Goal: Feedback & Contribution: Leave review/rating

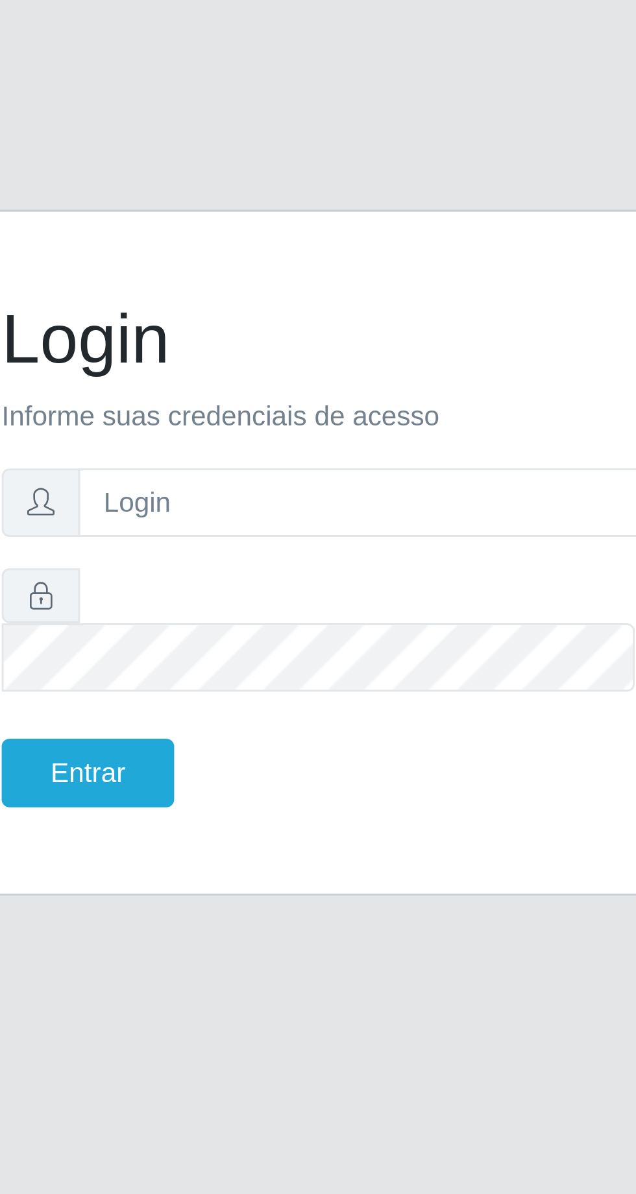
scroll to position [16, 0]
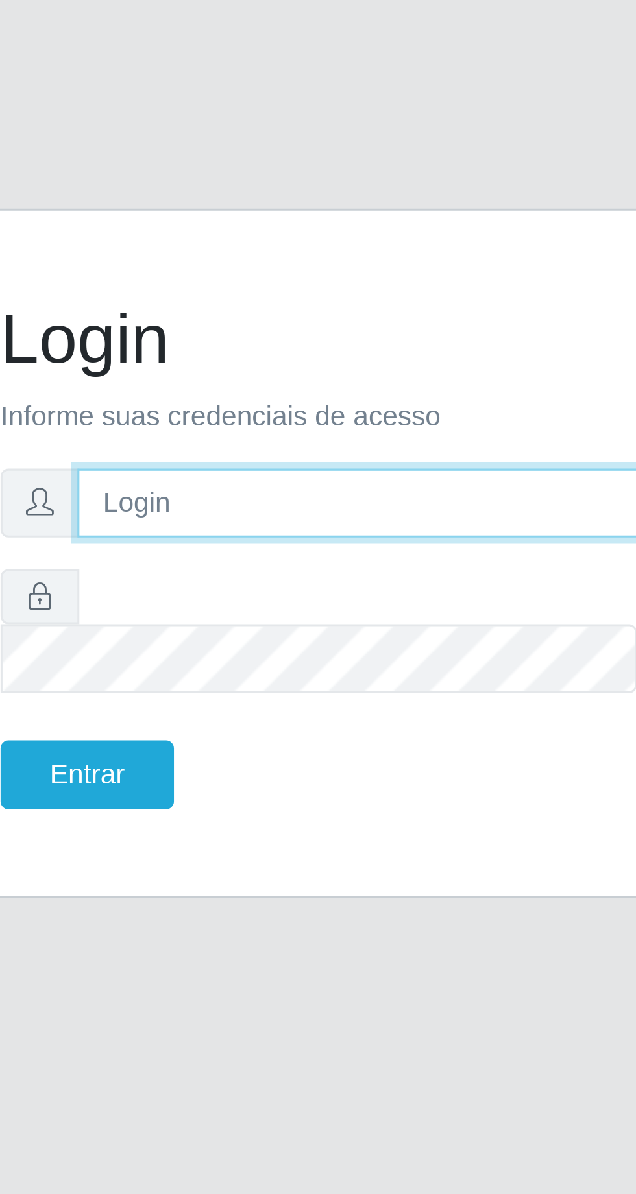
click at [291, 585] on input "text" at bounding box center [330, 573] width 208 height 23
type input "[EMAIL_ADDRESS][DOMAIN_NAME]"
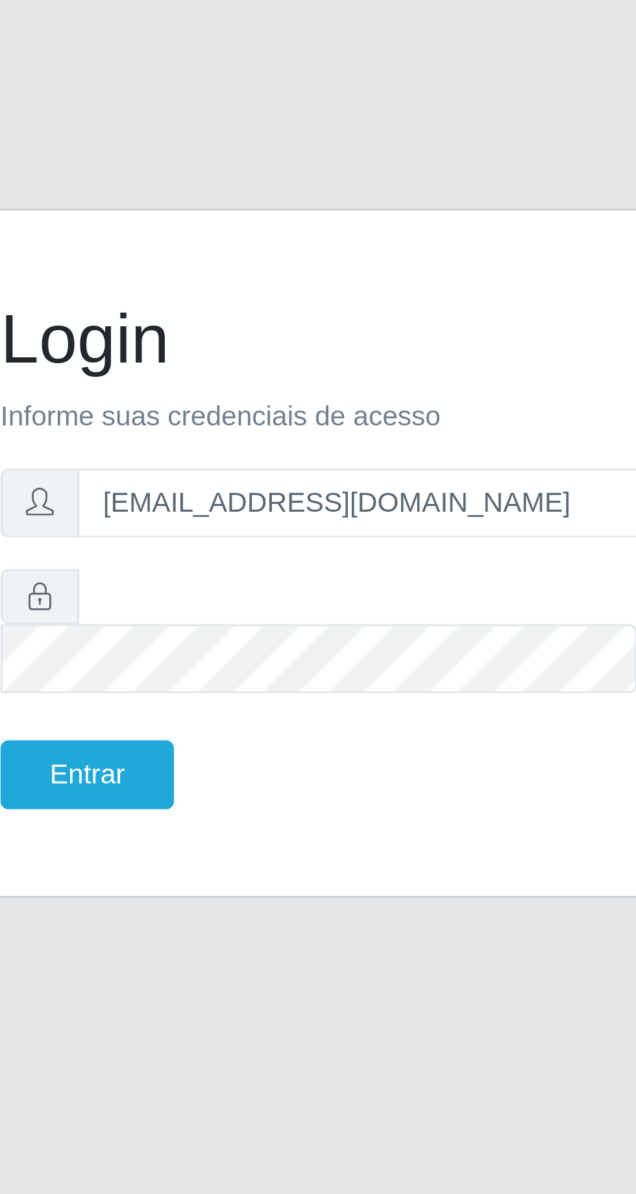
click at [201, 651] on button "Entrar" at bounding box center [229, 662] width 57 height 23
click at [235, 674] on button "Entrar" at bounding box center [229, 662] width 57 height 23
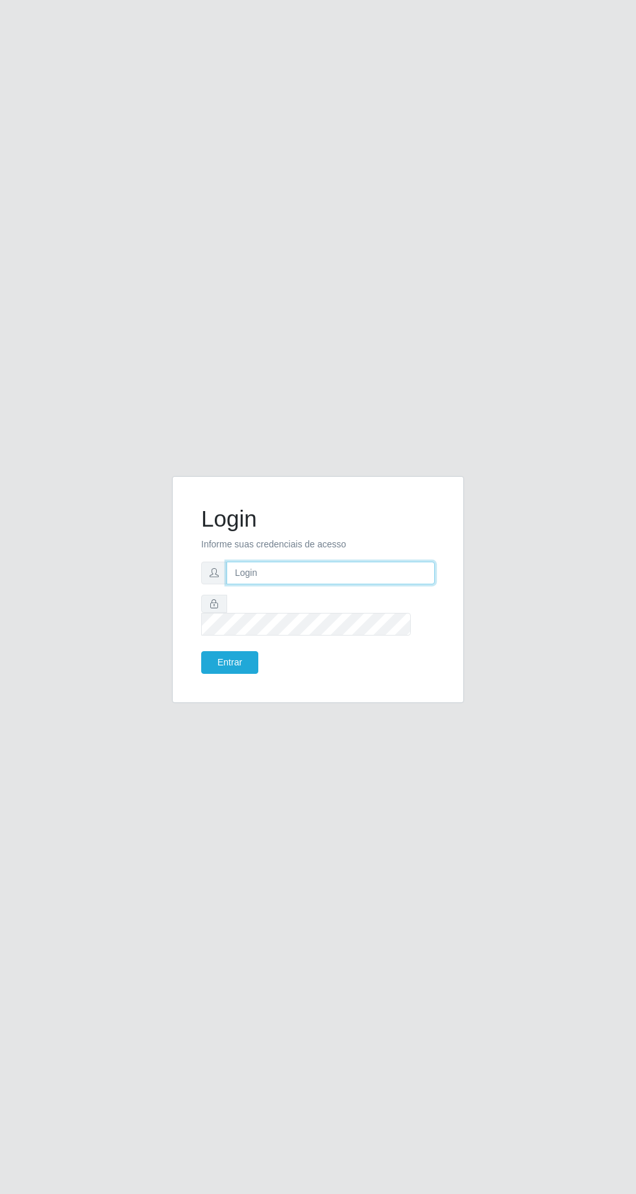
click at [339, 585] on input "text" at bounding box center [330, 573] width 208 height 23
type input "[EMAIL_ADDRESS][DOMAIN_NAME]"
click at [201, 651] on button "Entrar" at bounding box center [229, 662] width 57 height 23
click at [239, 674] on button "Entrar" at bounding box center [229, 662] width 57 height 23
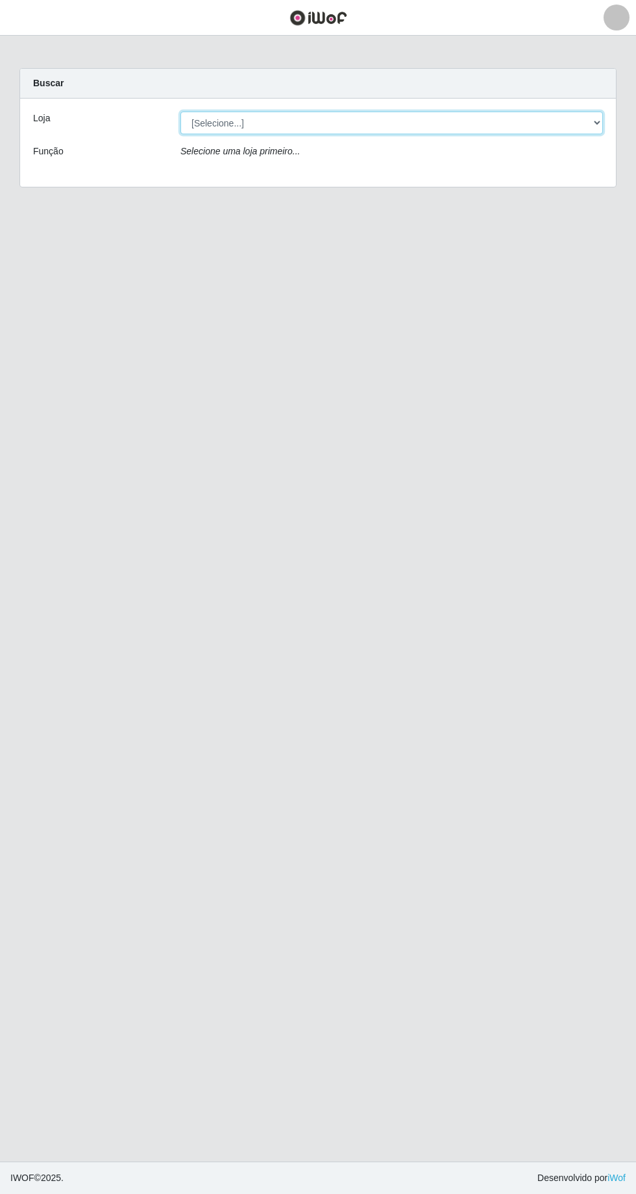
click at [587, 119] on select "[Selecione...] Leta - Arco-Mix Cohab" at bounding box center [391, 123] width 422 height 23
select select "480"
click at [180, 112] on select "[Selecione...] Leta - Arco-Mix Cohab" at bounding box center [391, 123] width 422 height 23
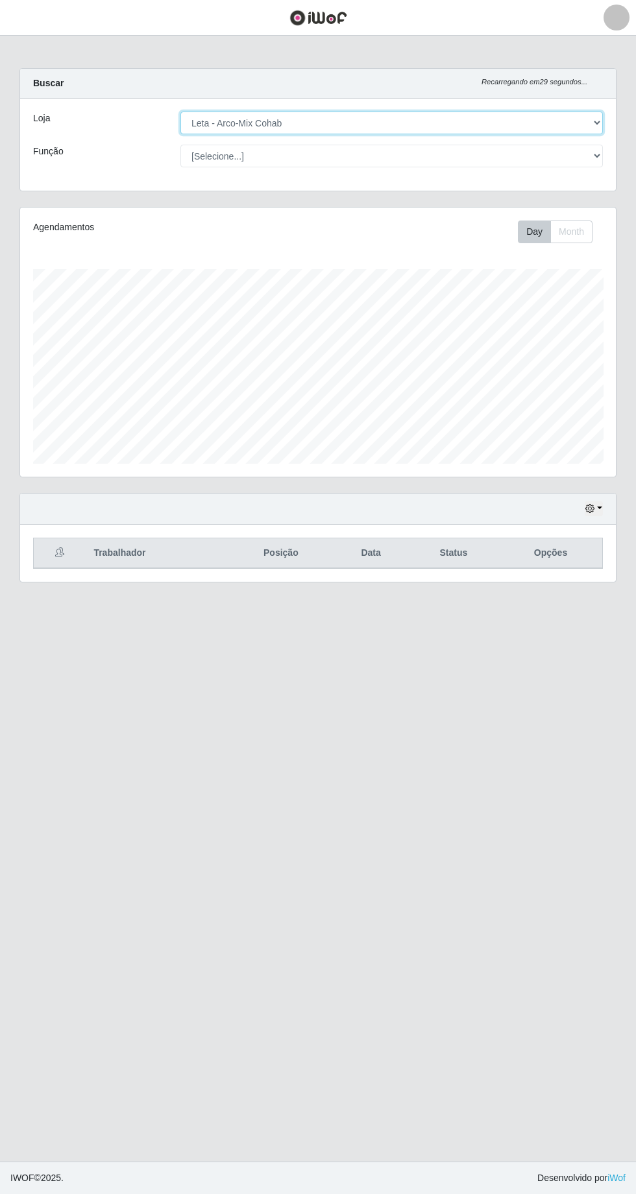
scroll to position [269, 596]
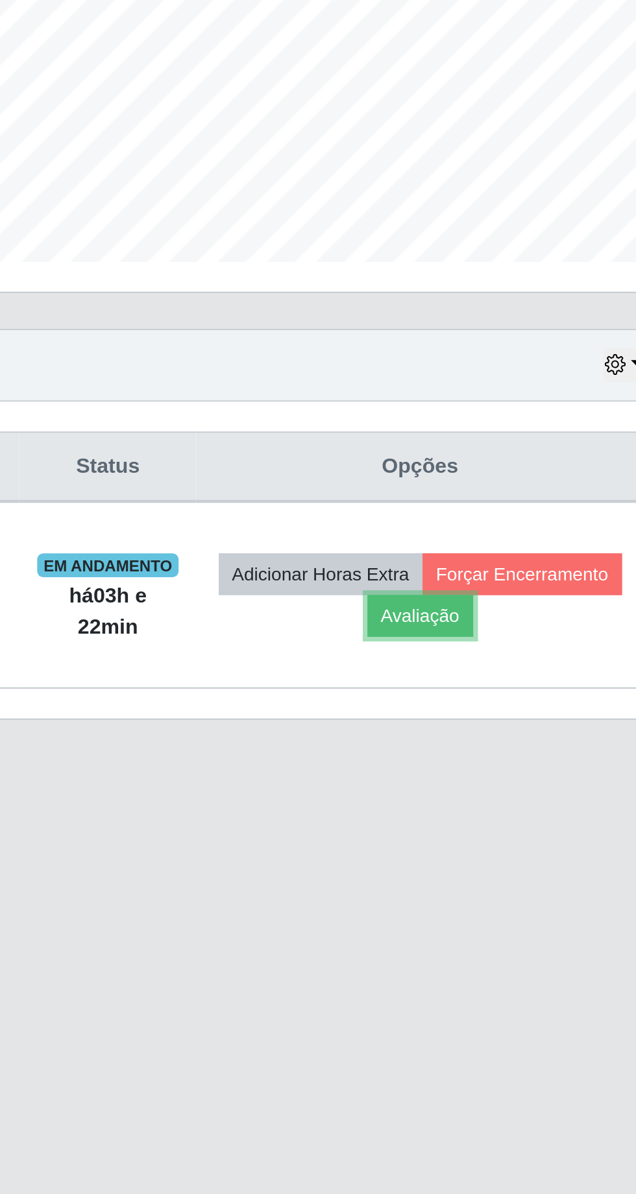
click at [528, 614] on button "Avaliação" at bounding box center [505, 618] width 46 height 18
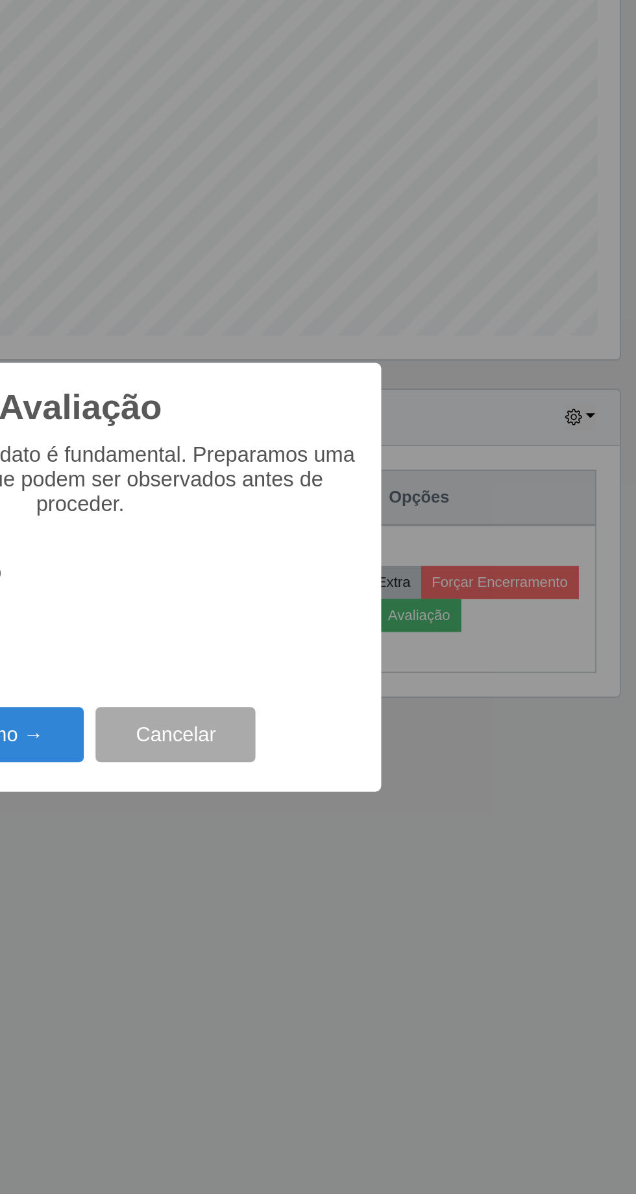
scroll to position [0, 0]
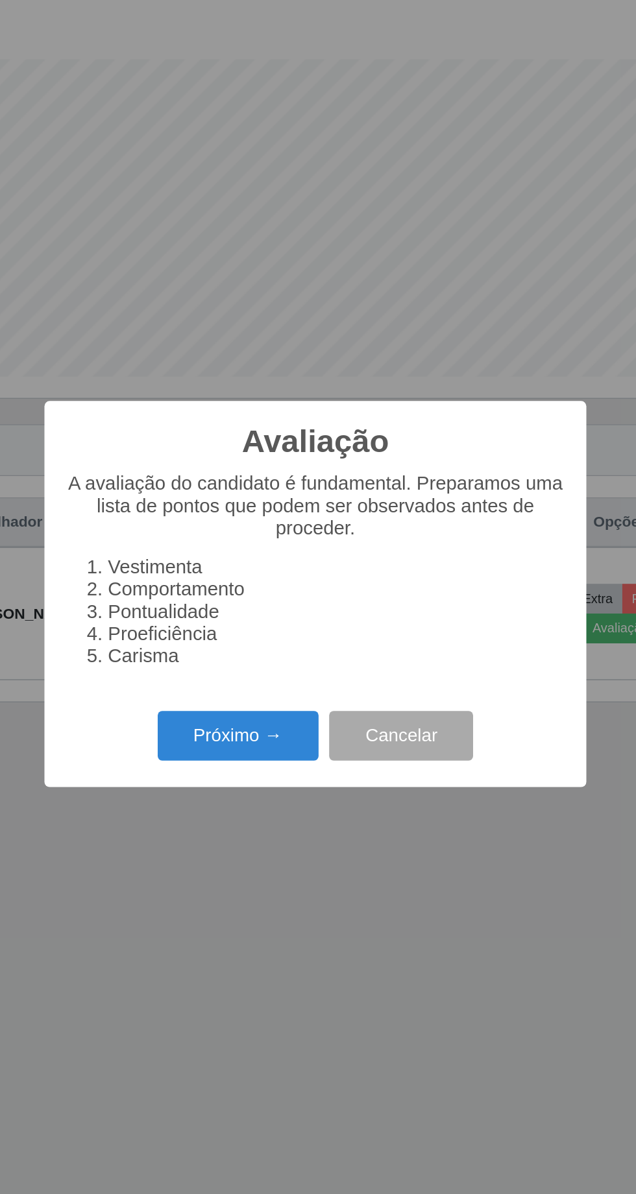
click at [276, 689] on button "Próximo →" at bounding box center [270, 684] width 99 height 30
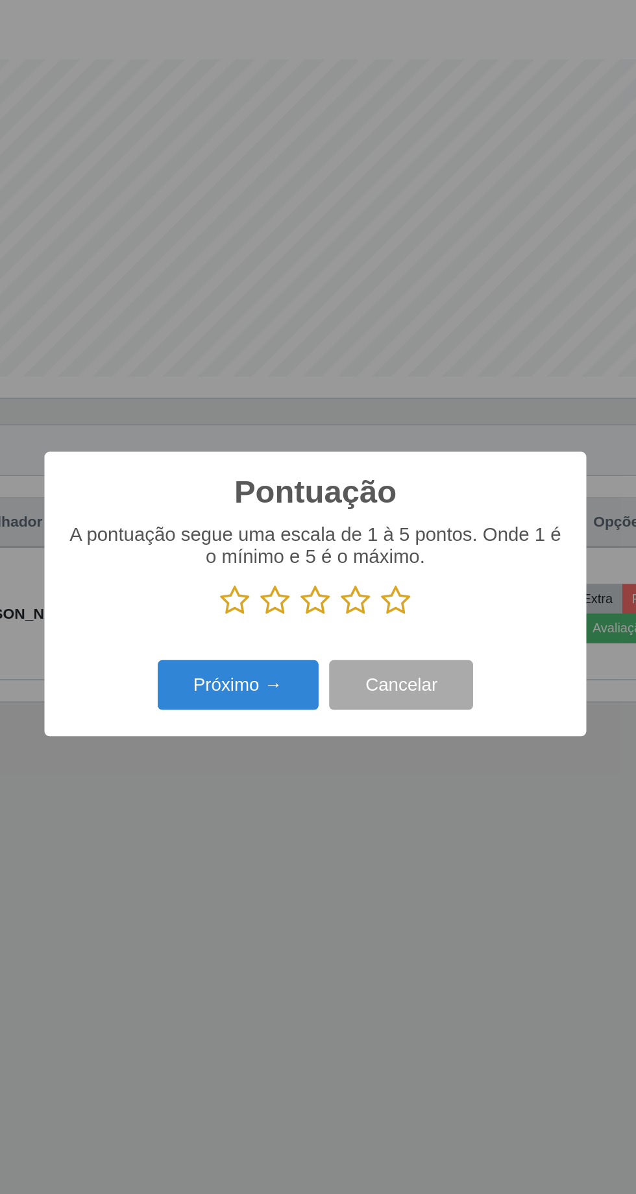
click at [274, 646] on button "Próximo →" at bounding box center [270, 653] width 99 height 30
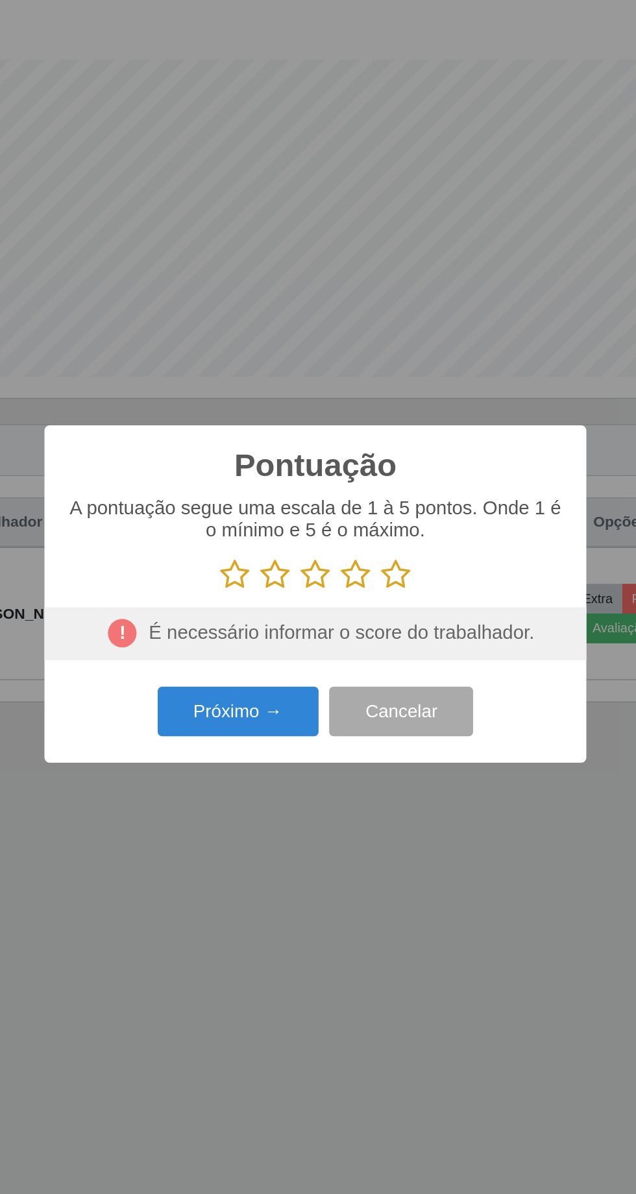
click at [317, 582] on icon at bounding box center [318, 584] width 18 height 19
click at [309, 595] on input "radio" at bounding box center [309, 595] width 0 height 0
click at [279, 672] on button "Próximo →" at bounding box center [270, 669] width 99 height 30
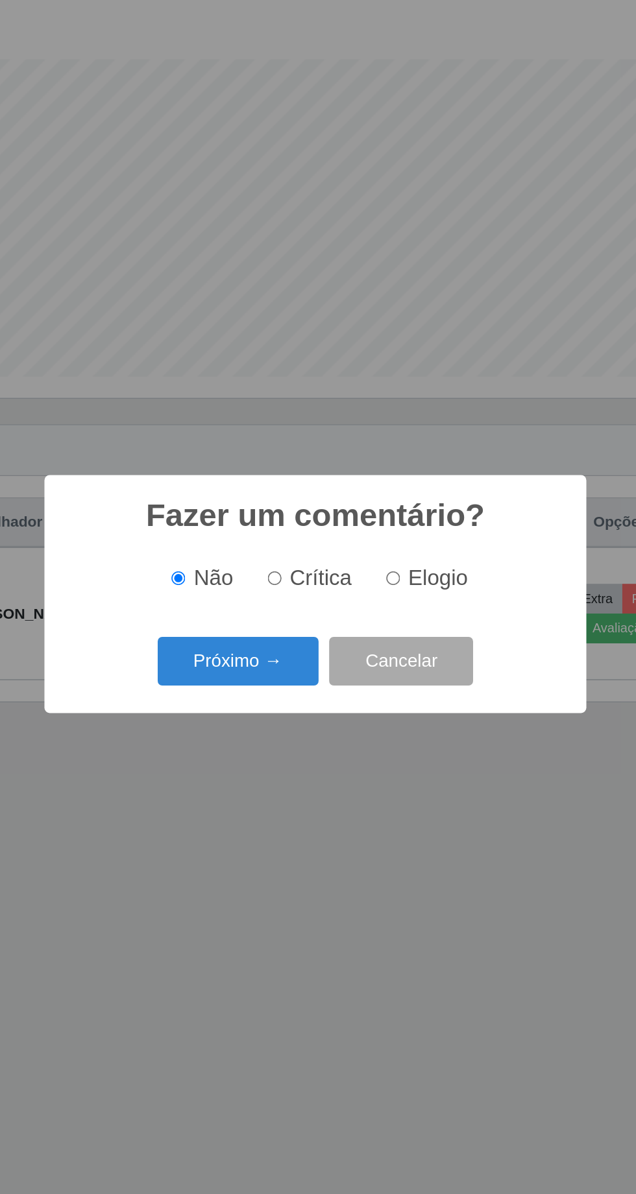
click at [313, 580] on span "Crítica" at bounding box center [321, 587] width 38 height 14
click at [297, 583] on input "Crítica" at bounding box center [293, 587] width 8 height 8
radio input "true"
click at [273, 638] on button "Próximo →" at bounding box center [270, 639] width 99 height 30
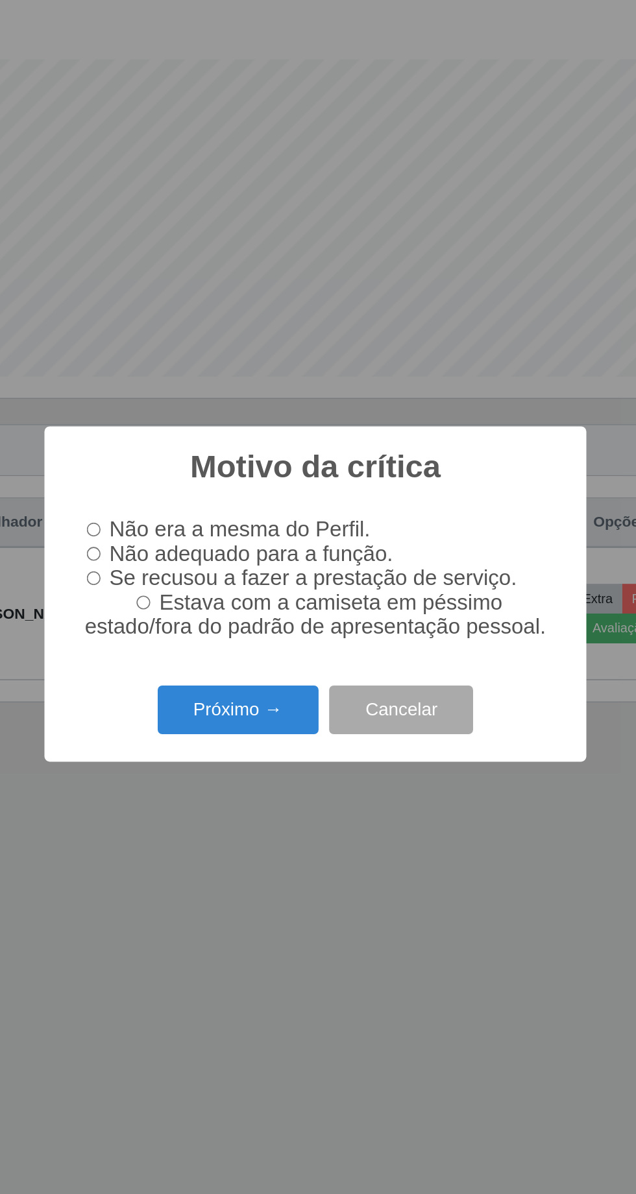
click at [278, 672] on button "Próximo →" at bounding box center [270, 668] width 99 height 30
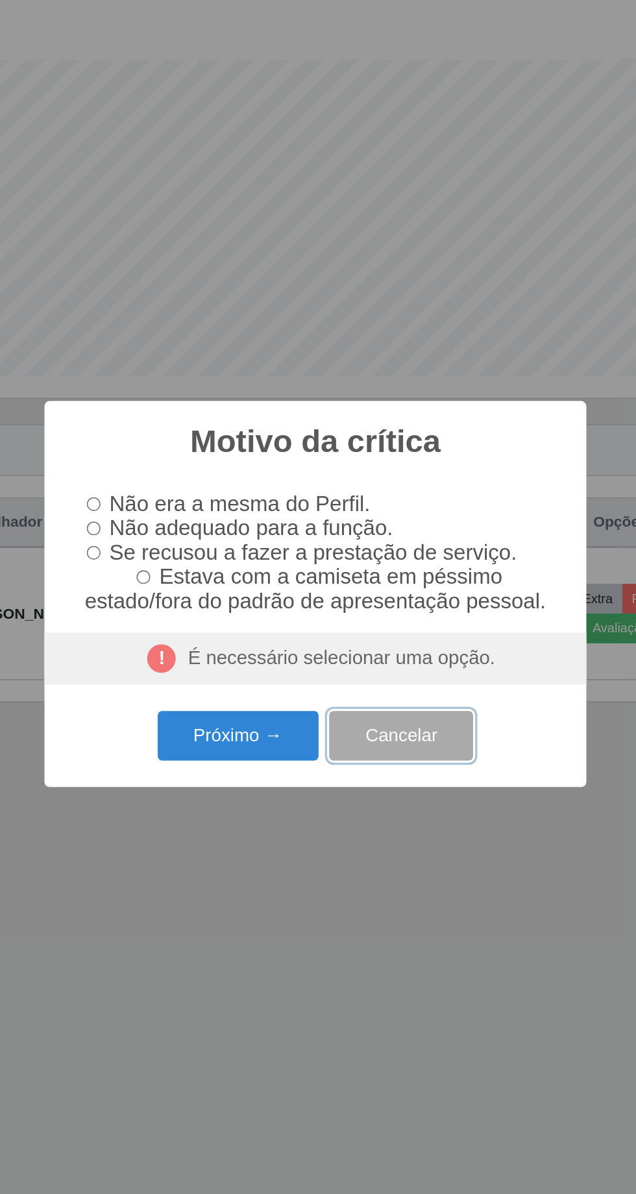
click at [380, 690] on button "Cancelar" at bounding box center [370, 684] width 88 height 30
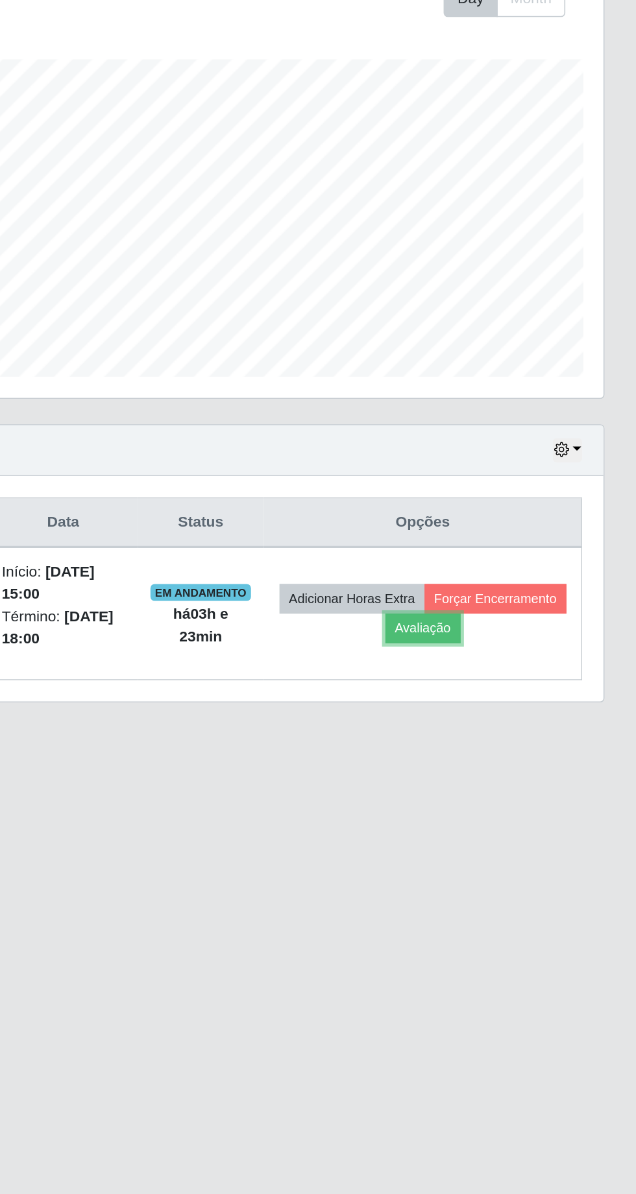
click at [528, 615] on button "Avaliação" at bounding box center [505, 618] width 46 height 18
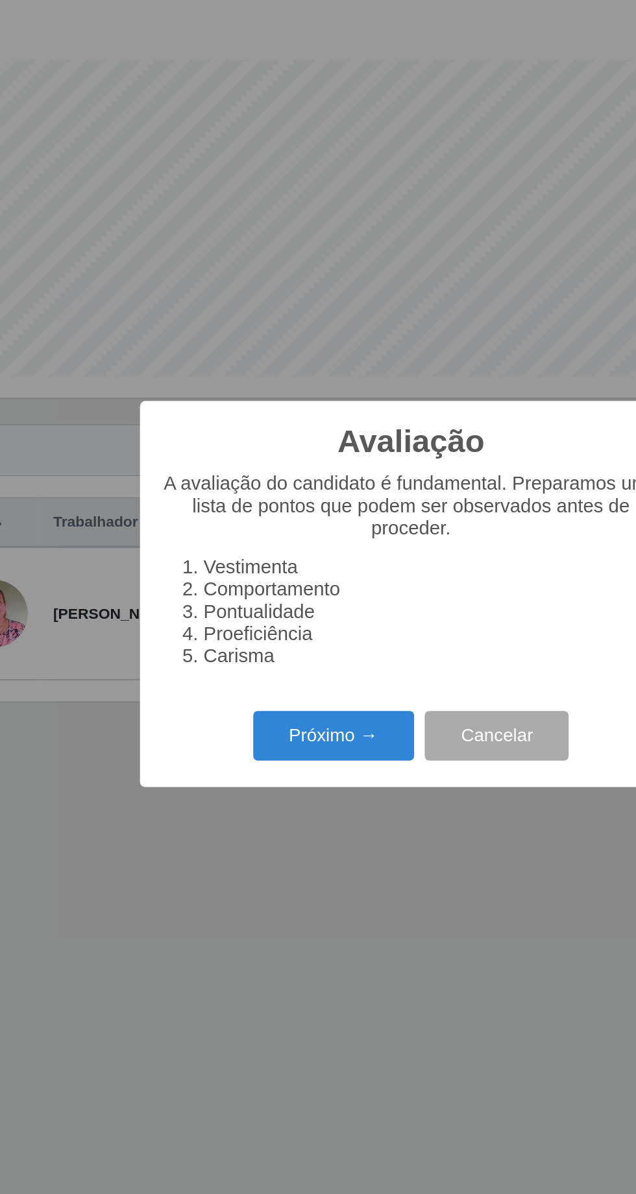
click at [276, 689] on button "Próximo →" at bounding box center [270, 684] width 99 height 30
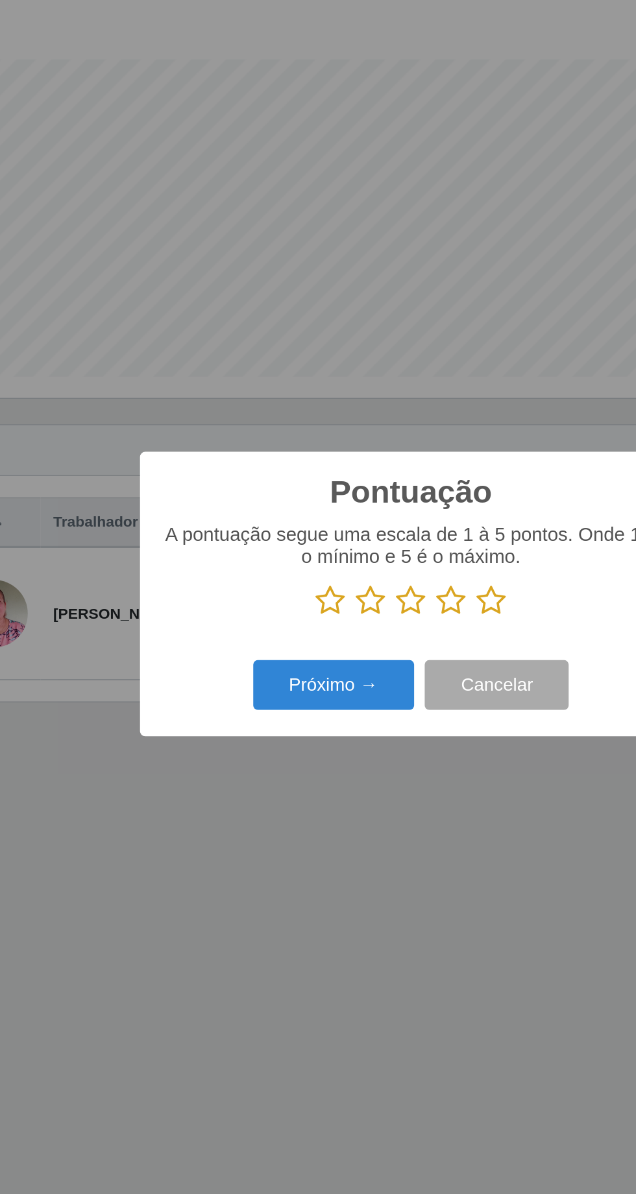
click at [313, 602] on icon at bounding box center [318, 601] width 18 height 19
click at [309, 611] on input "radio" at bounding box center [309, 611] width 0 height 0
click at [280, 655] on button "Próximo →" at bounding box center [270, 653] width 99 height 30
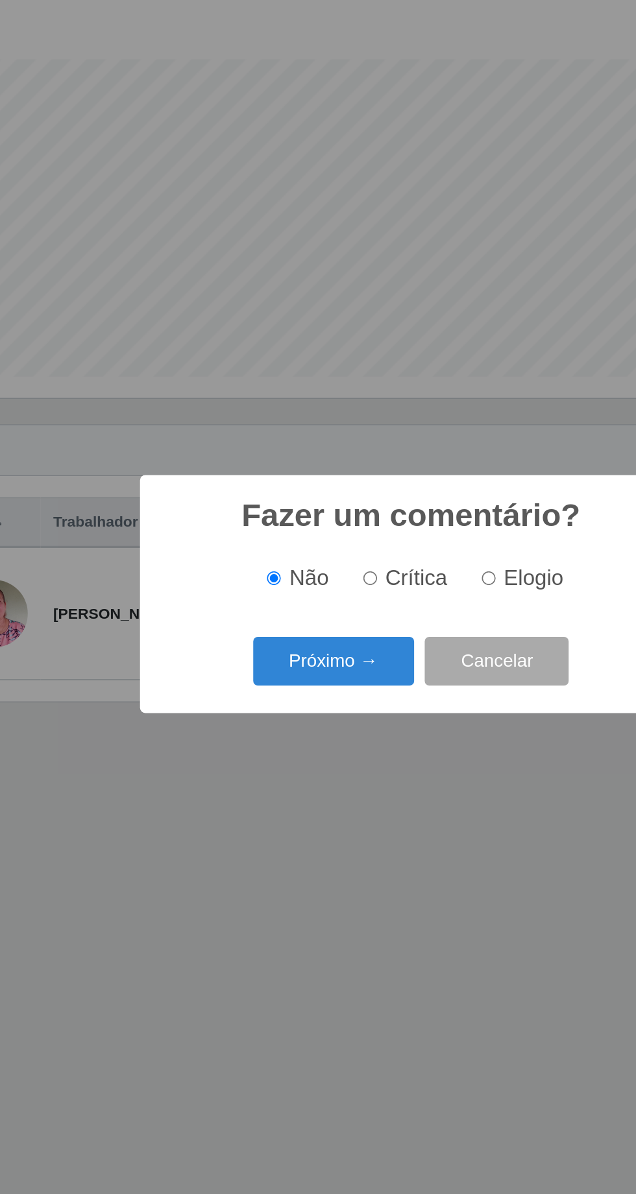
click at [391, 588] on span "Elogio" at bounding box center [393, 587] width 36 height 14
click at [370, 588] on input "Elogio" at bounding box center [365, 587] width 8 height 8
radio input "true"
click at [270, 636] on button "Próximo →" at bounding box center [270, 639] width 99 height 30
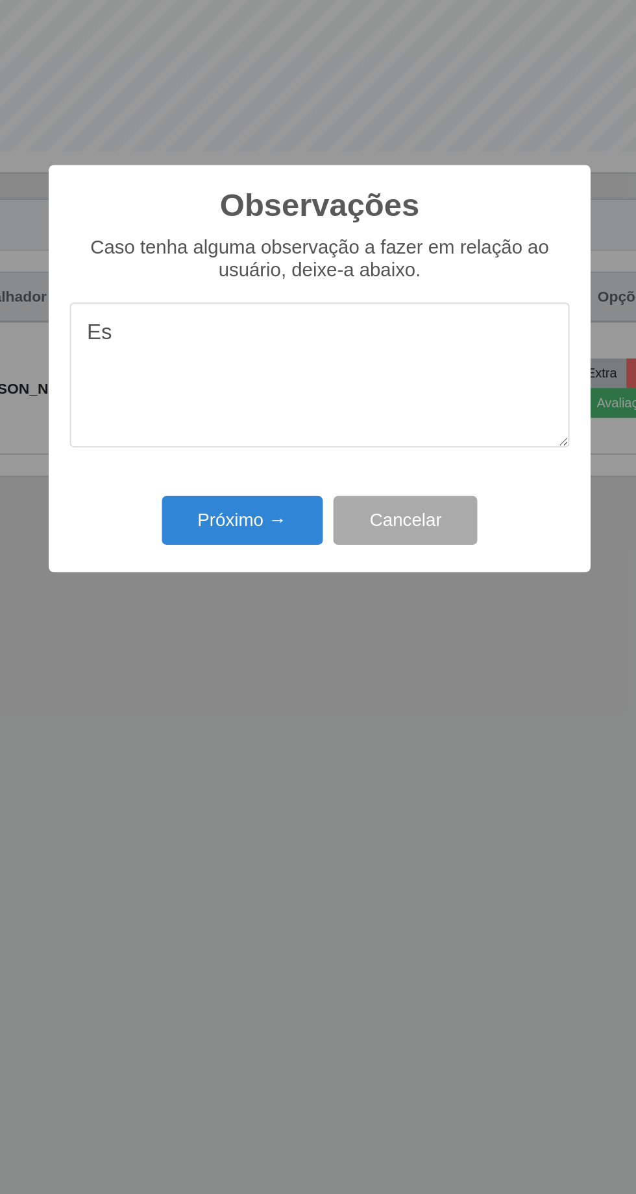
type textarea "E"
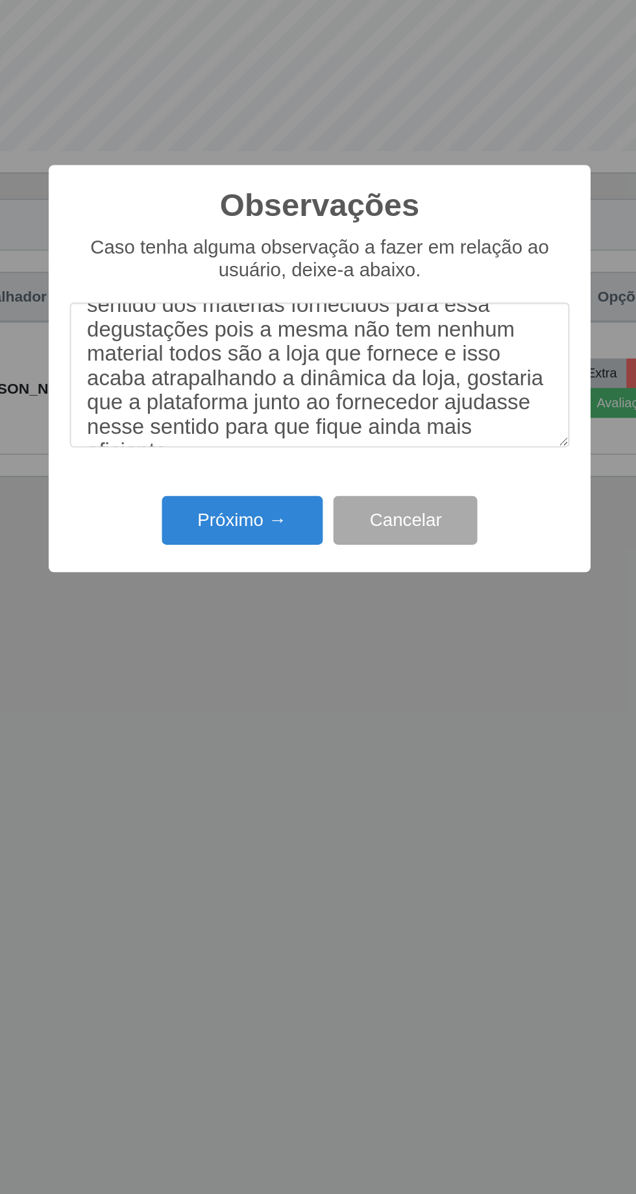
scroll to position [62, 0]
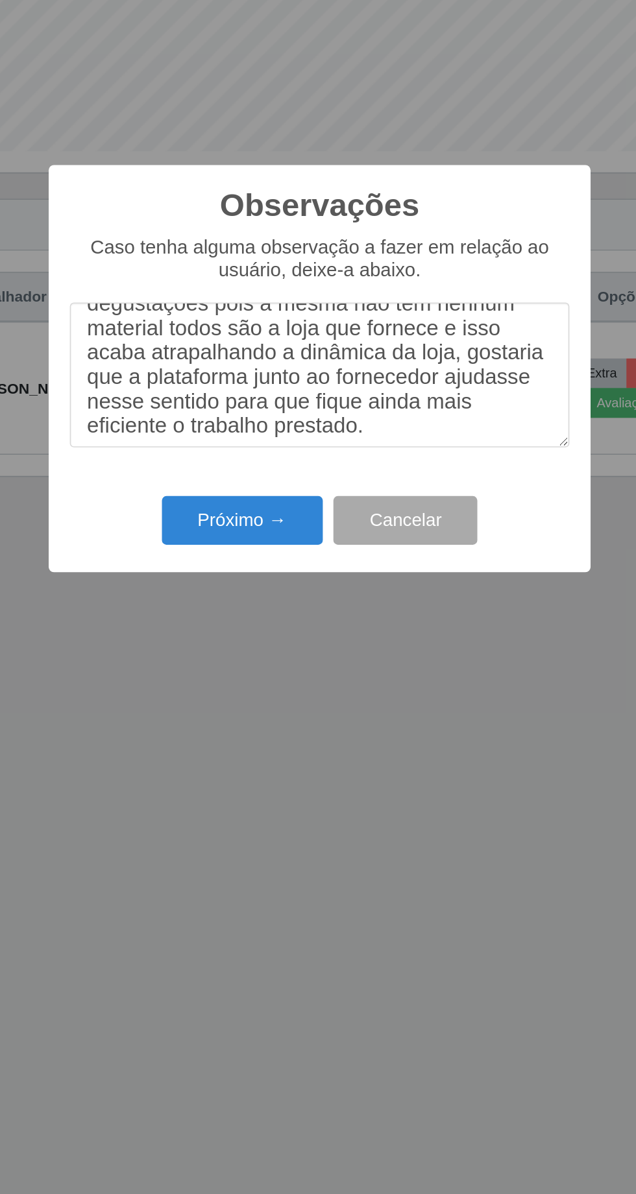
type textarea "A menina é pontual e faz seu trabalho da melhor forma porém estamos com dificul…"
click at [275, 688] on button "Próximo →" at bounding box center [270, 690] width 99 height 30
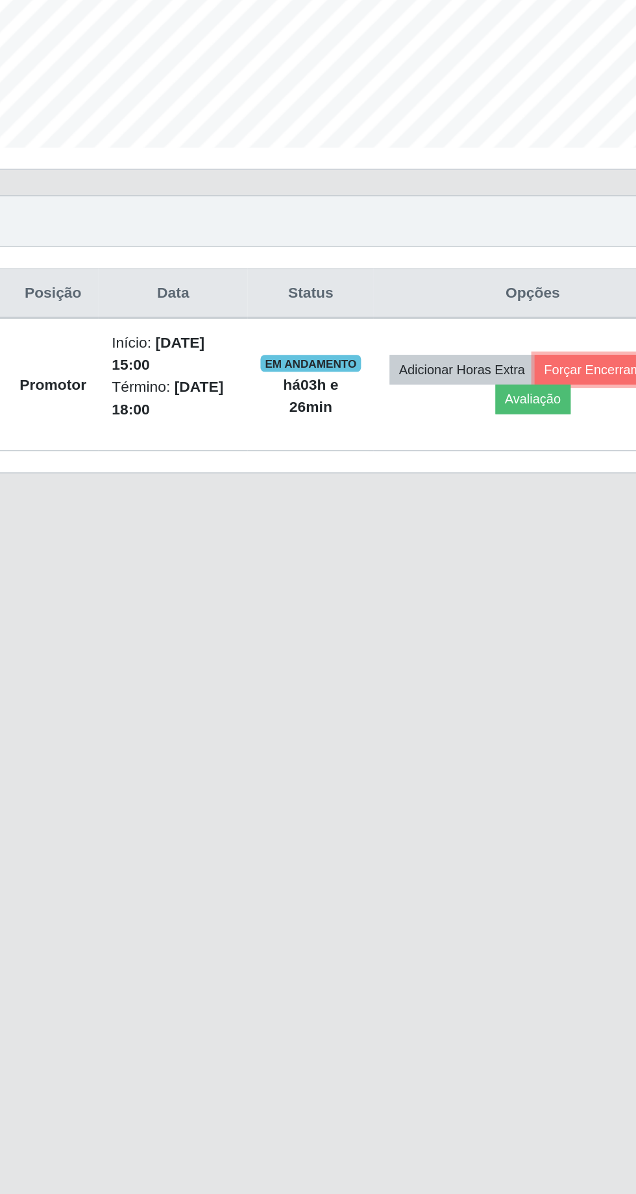
click at [506, 609] on button "Forçar Encerramento" at bounding box center [549, 600] width 87 height 18
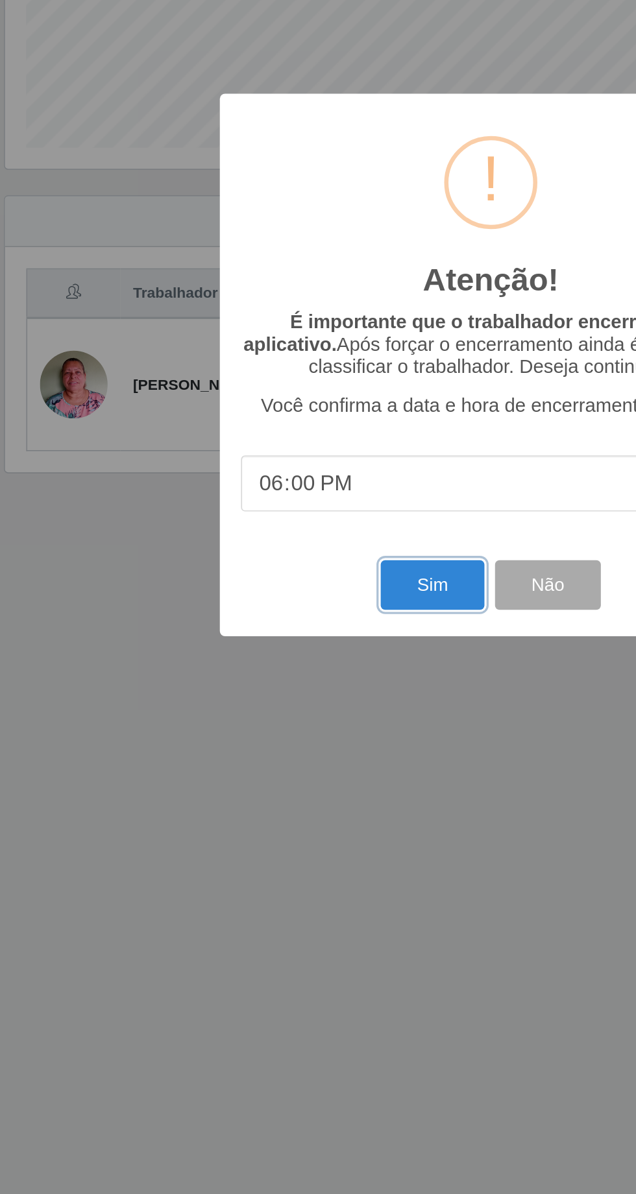
click at [265, 731] on button "Sim" at bounding box center [281, 732] width 63 height 30
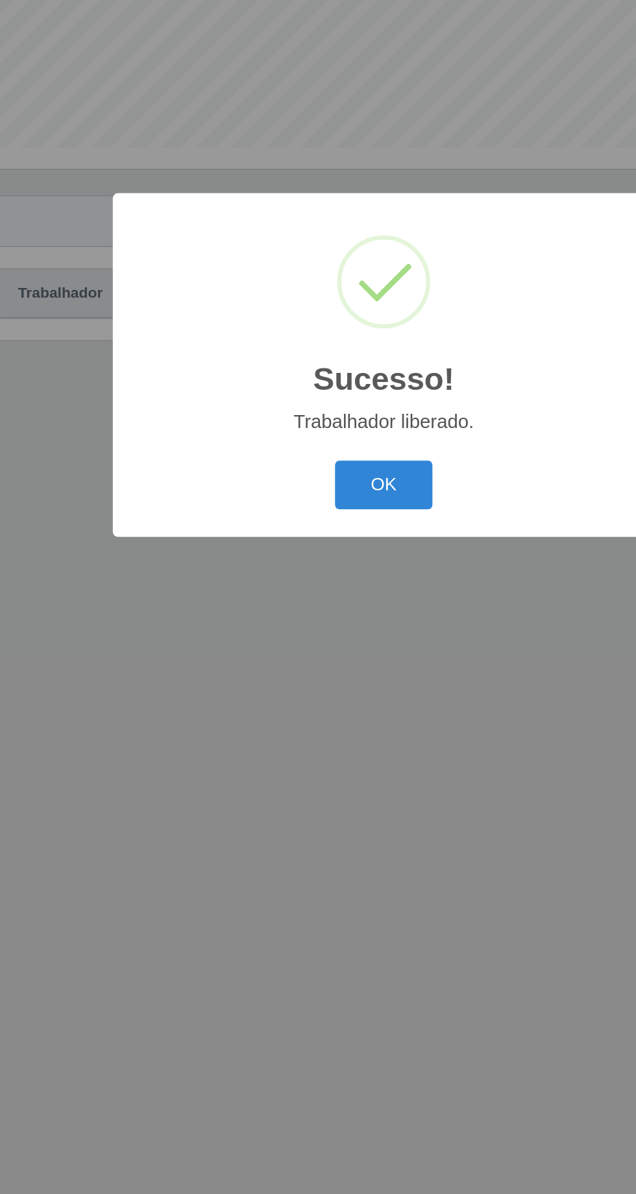
click at [315, 673] on button "OK" at bounding box center [318, 671] width 60 height 30
